Goal: Find specific page/section: Find specific page/section

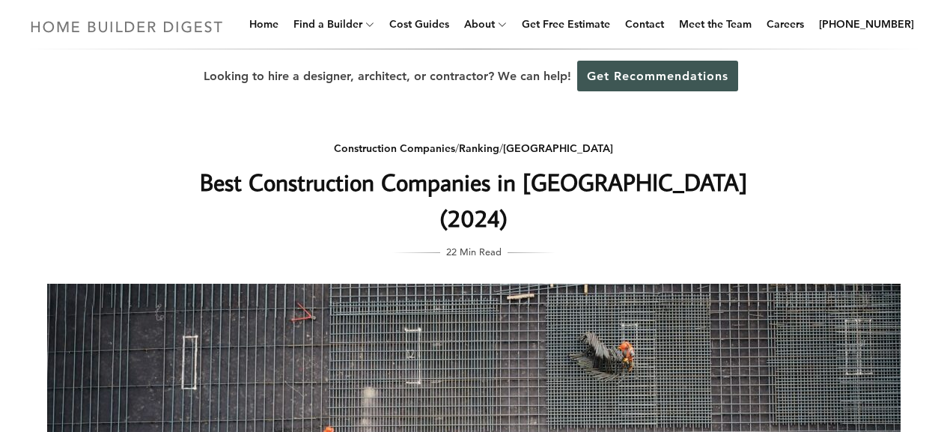
click at [156, 28] on img at bounding box center [127, 26] width 206 height 29
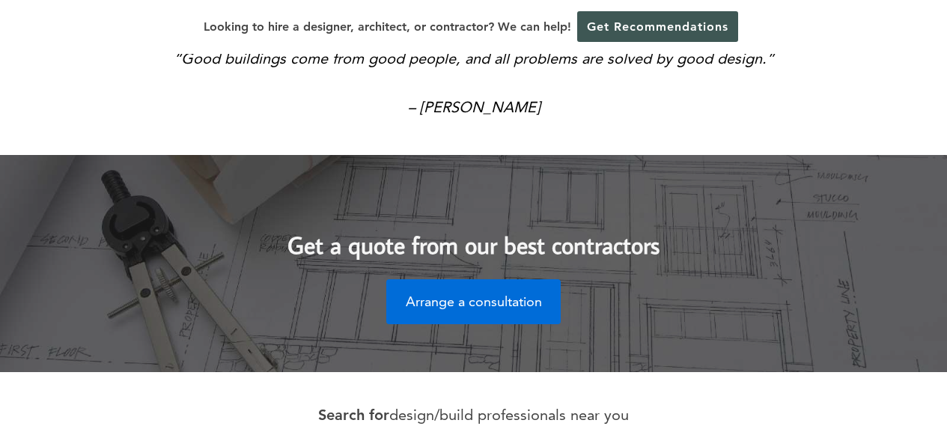
scroll to position [805, 0]
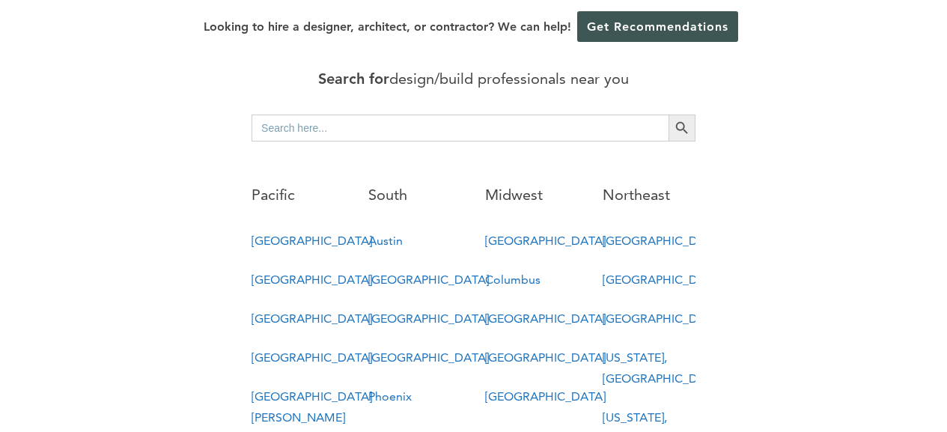
click at [299, 350] on link "[GEOGRAPHIC_DATA]" at bounding box center [311, 357] width 120 height 14
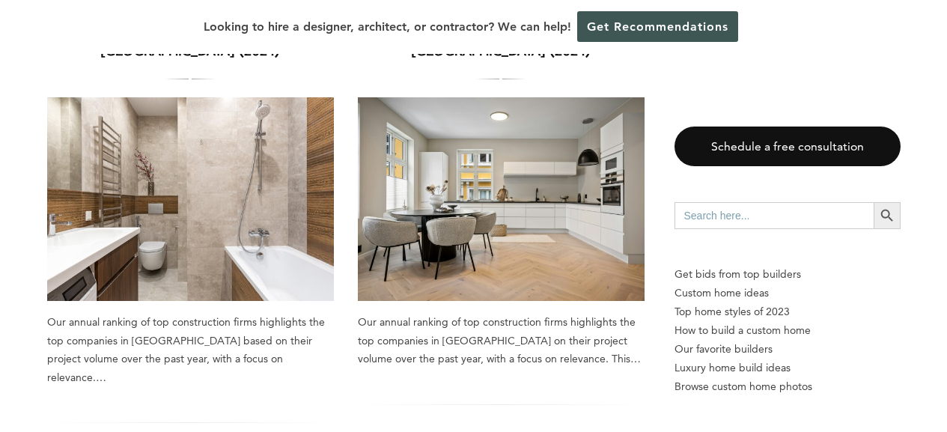
scroll to position [371, 0]
